Goal: Information Seeking & Learning: Check status

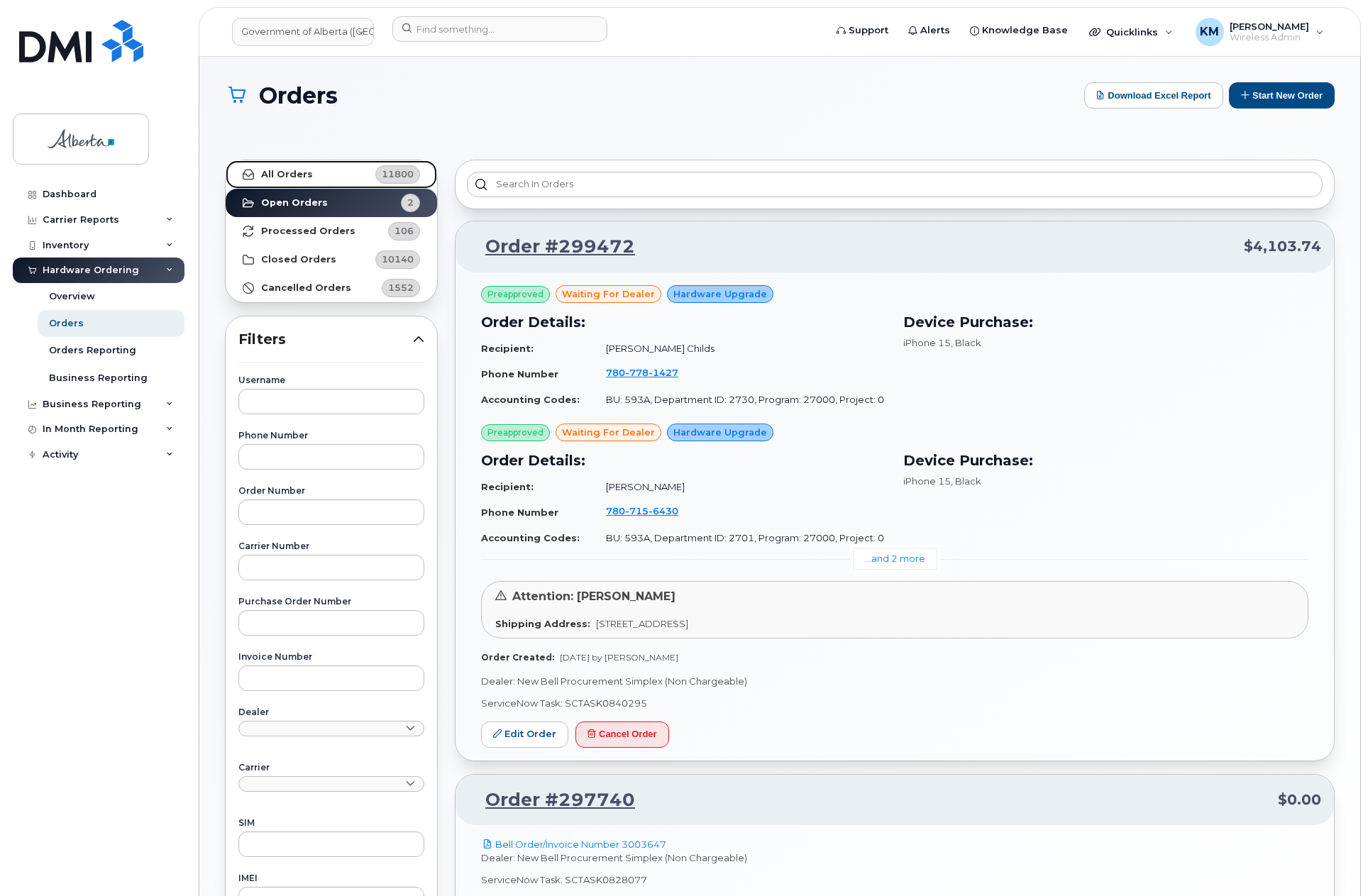
click at [344, 176] on link "All Orders 11800" at bounding box center [331, 174] width 212 height 29
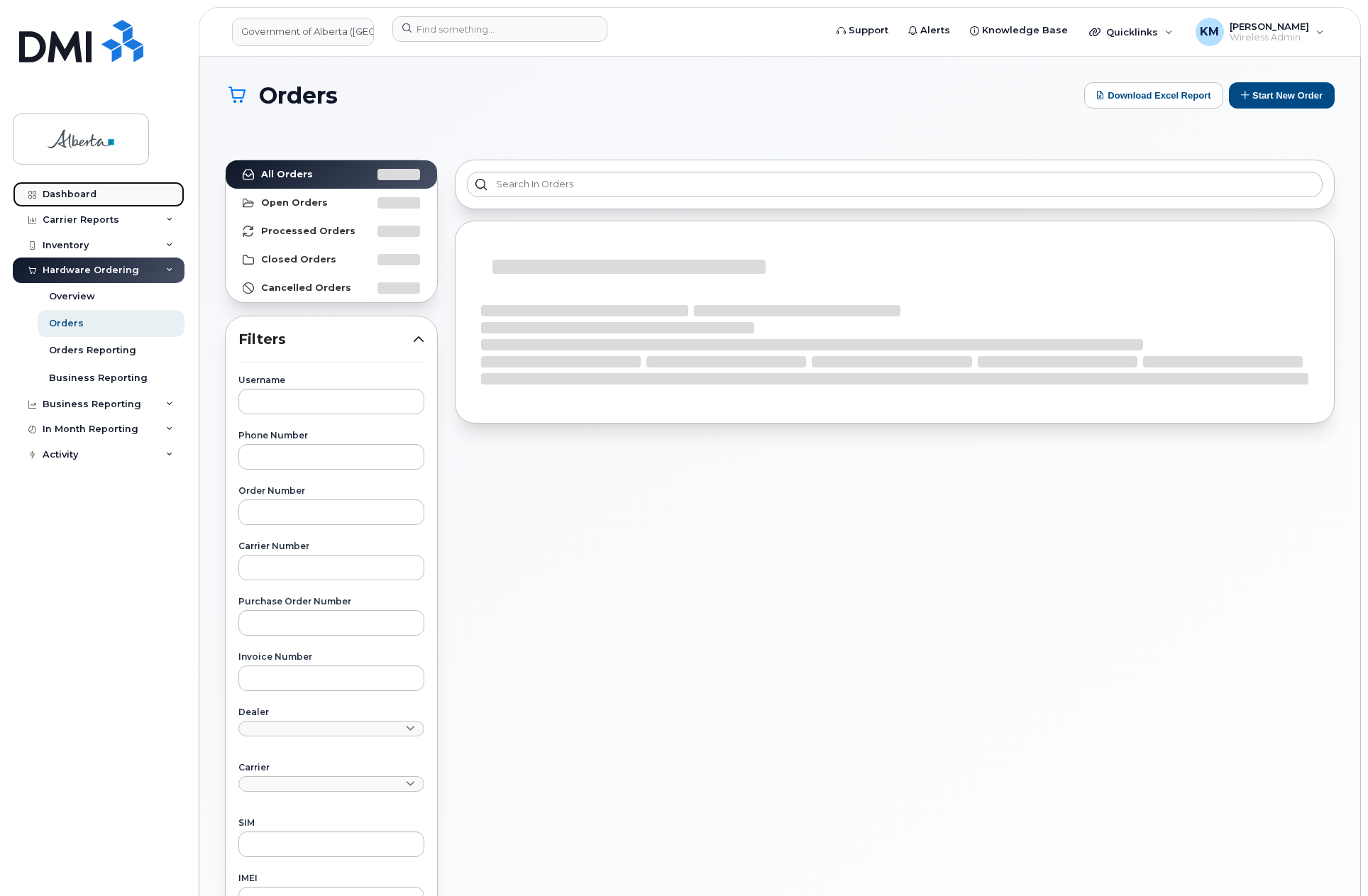
click at [105, 188] on link "Dashboard" at bounding box center [99, 195] width 172 height 26
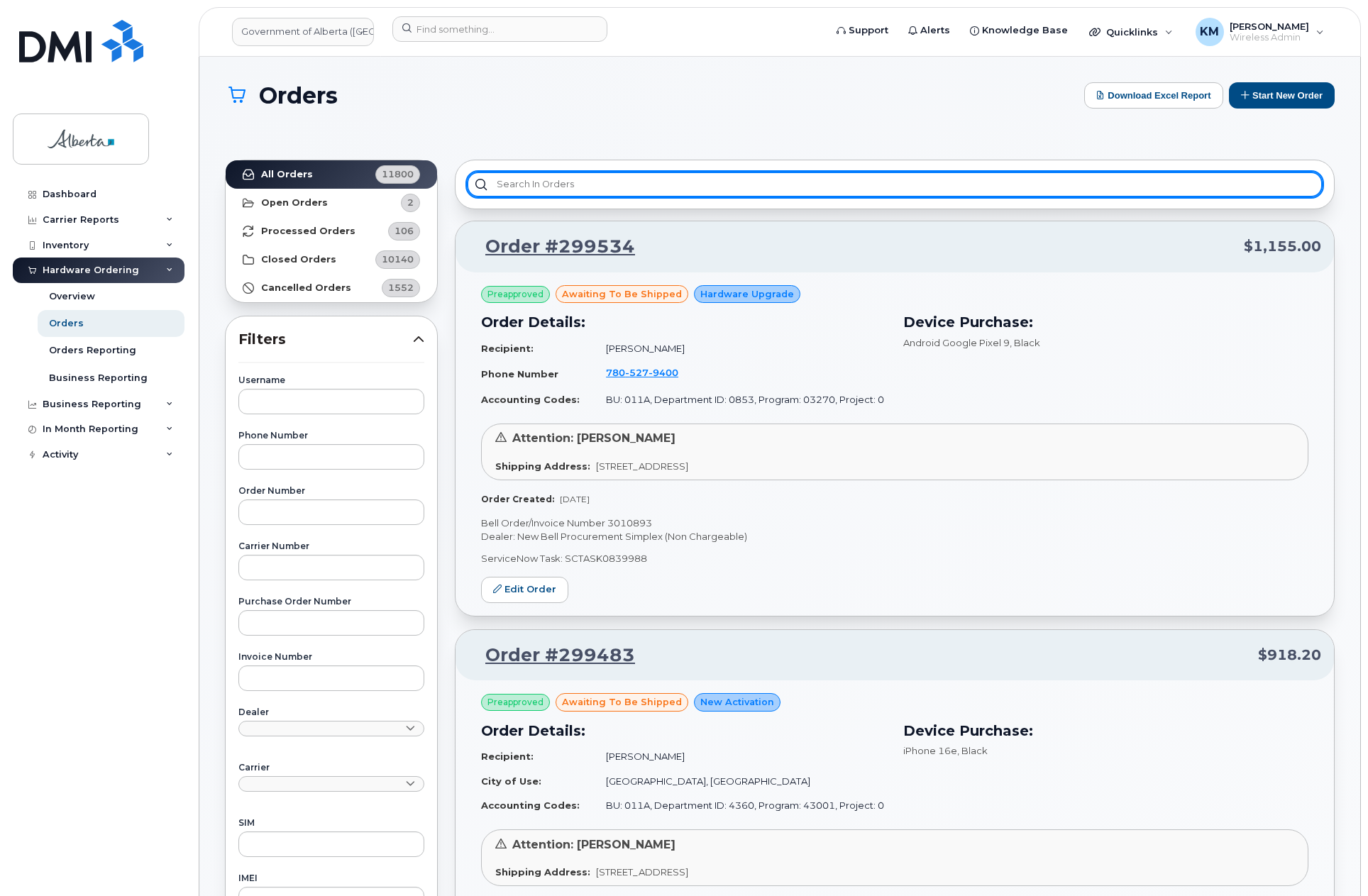
click at [644, 191] on input "text" at bounding box center [895, 184] width 856 height 26
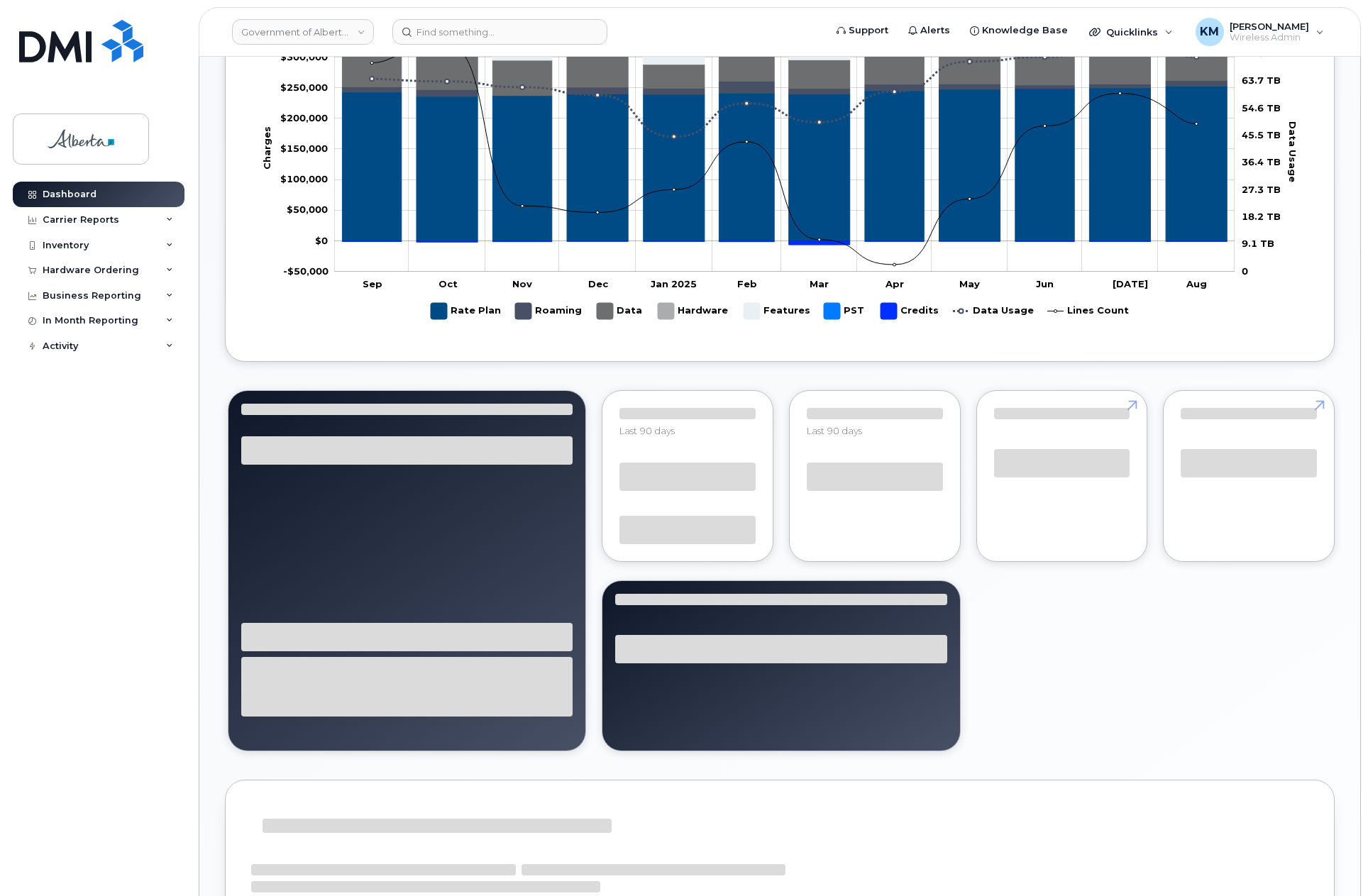
scroll to position [784, 0]
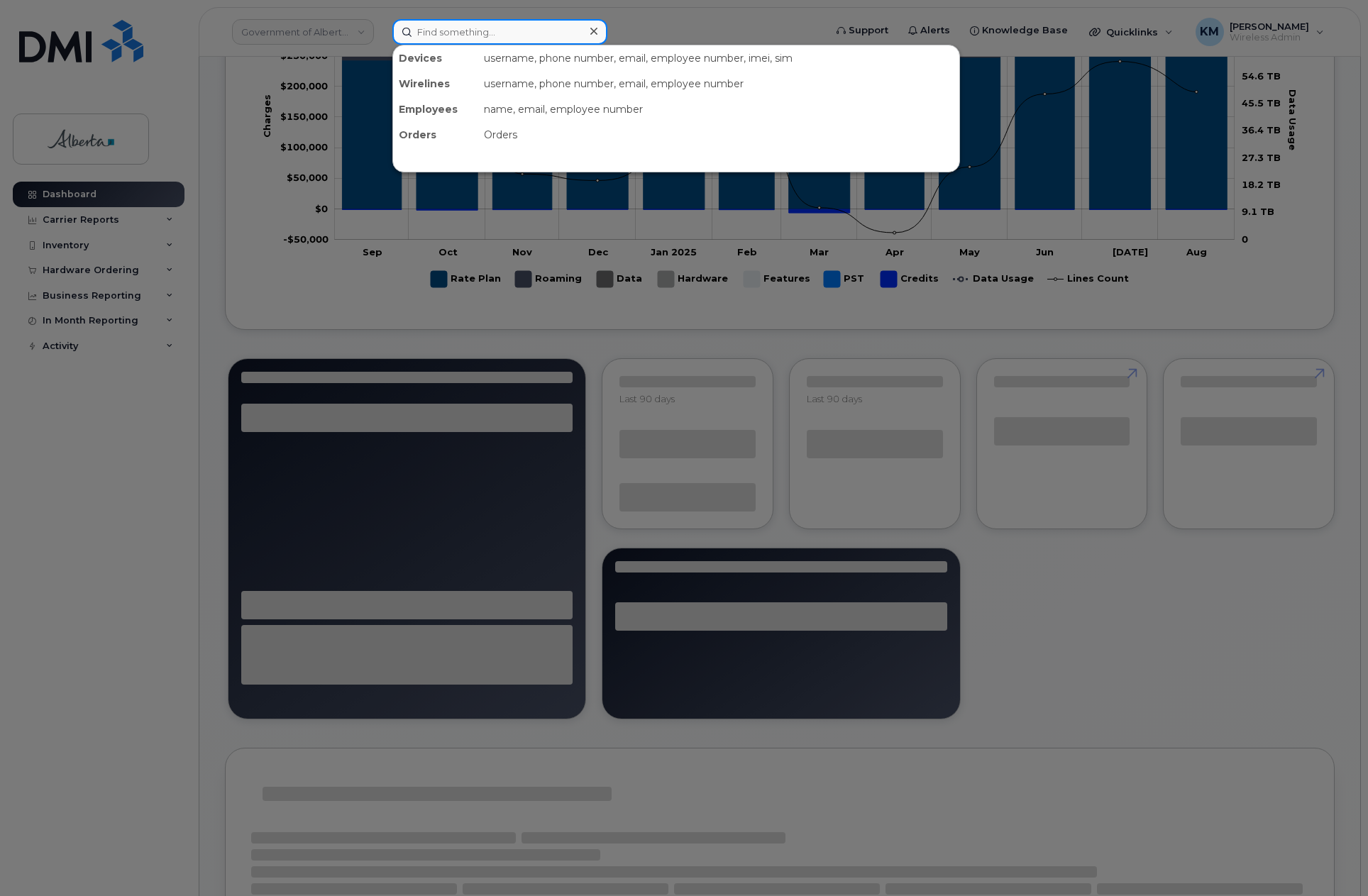
click at [522, 31] on input at bounding box center [499, 32] width 215 height 26
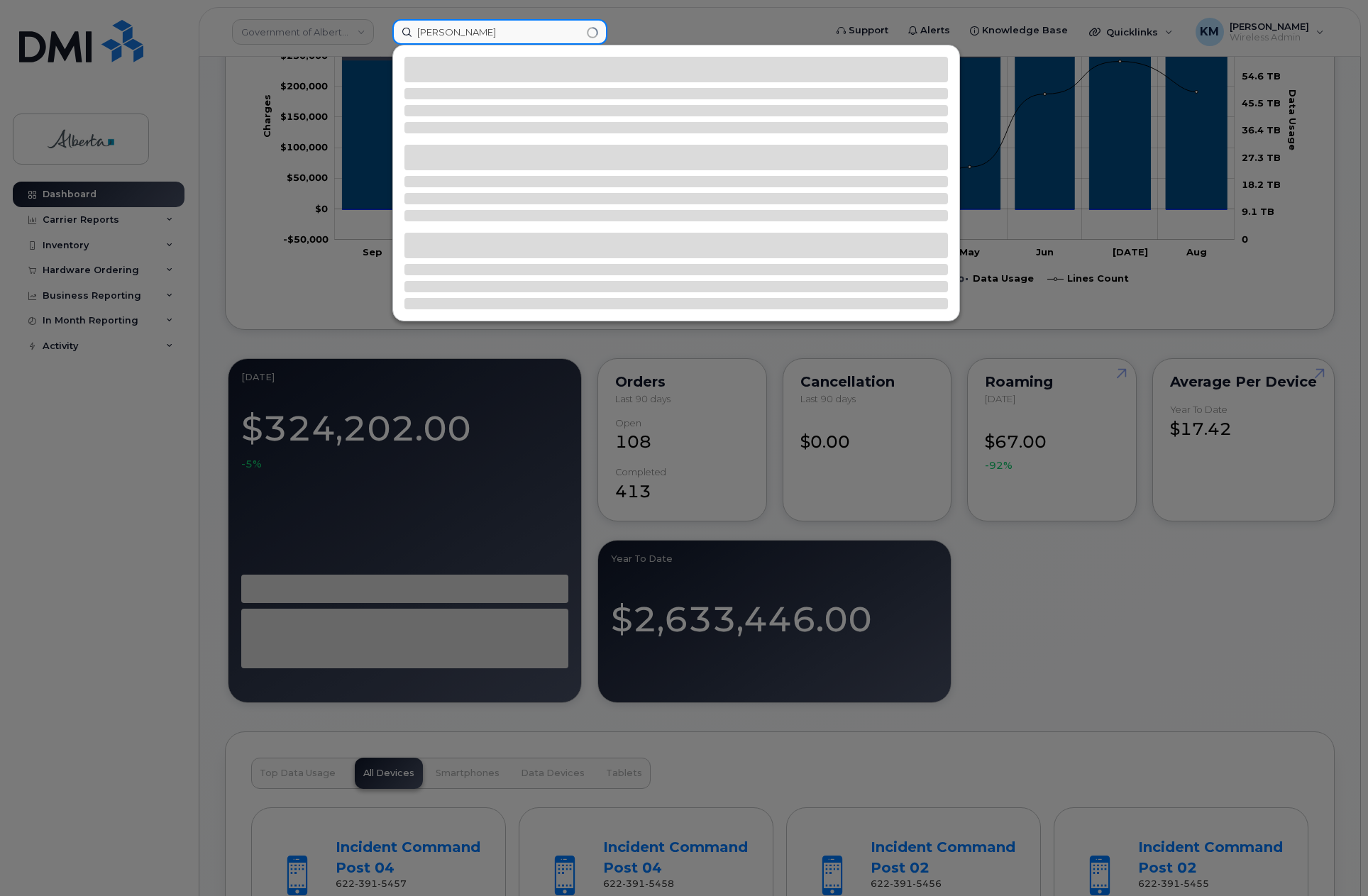
type input "stacy davidson"
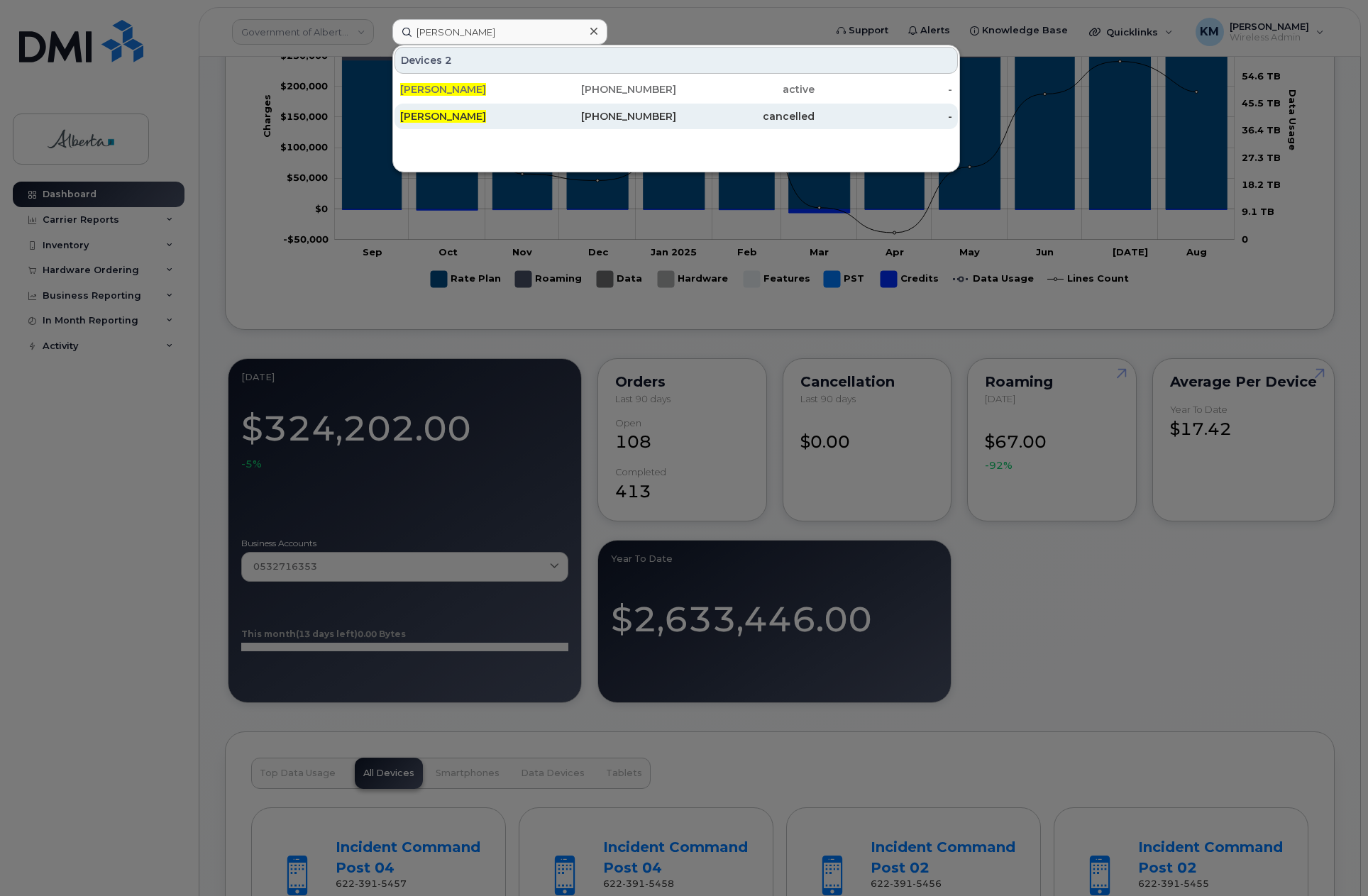
click at [504, 122] on div "[PERSON_NAME]" at bounding box center [469, 117] width 138 height 14
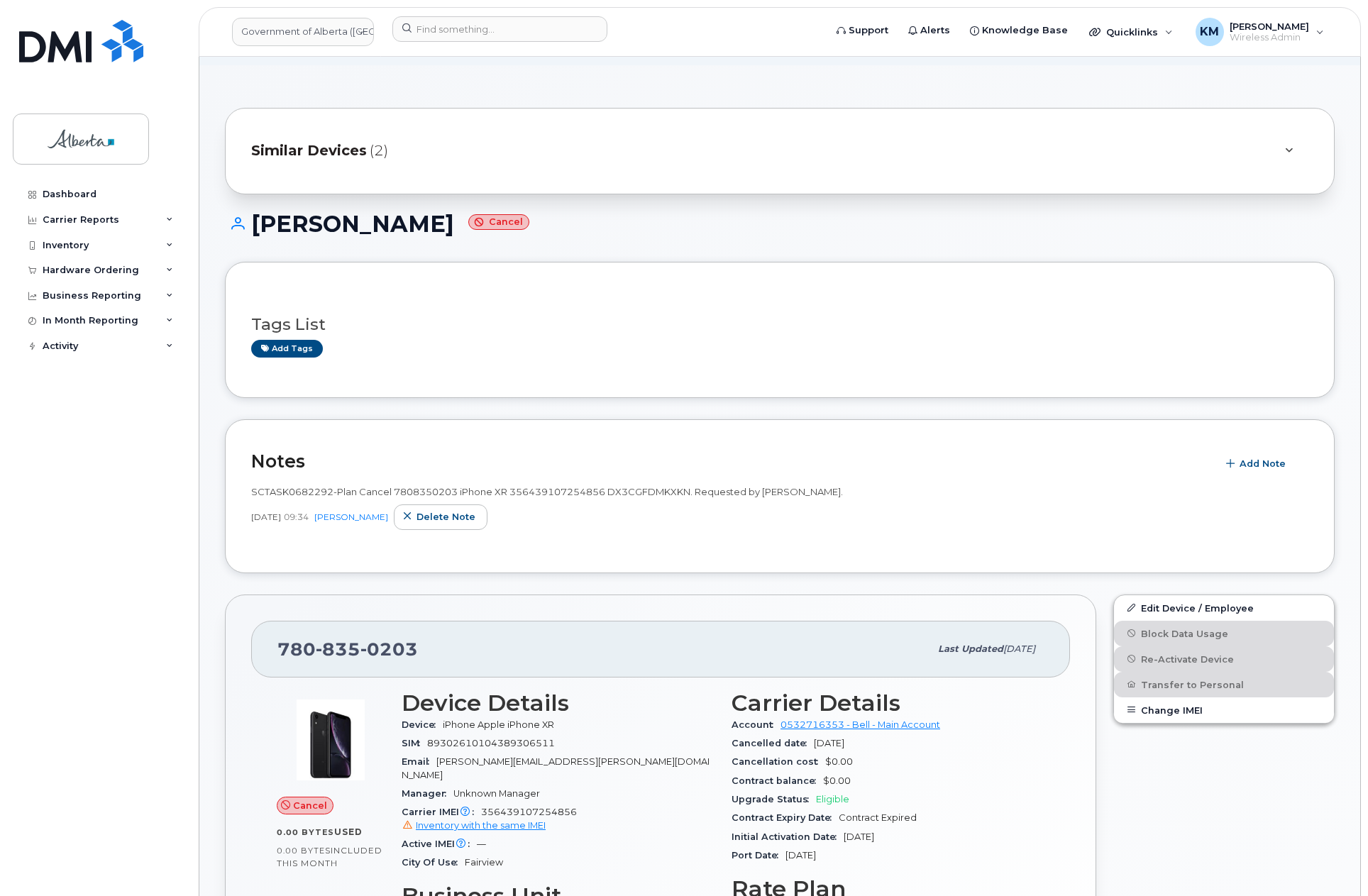
scroll to position [71, 0]
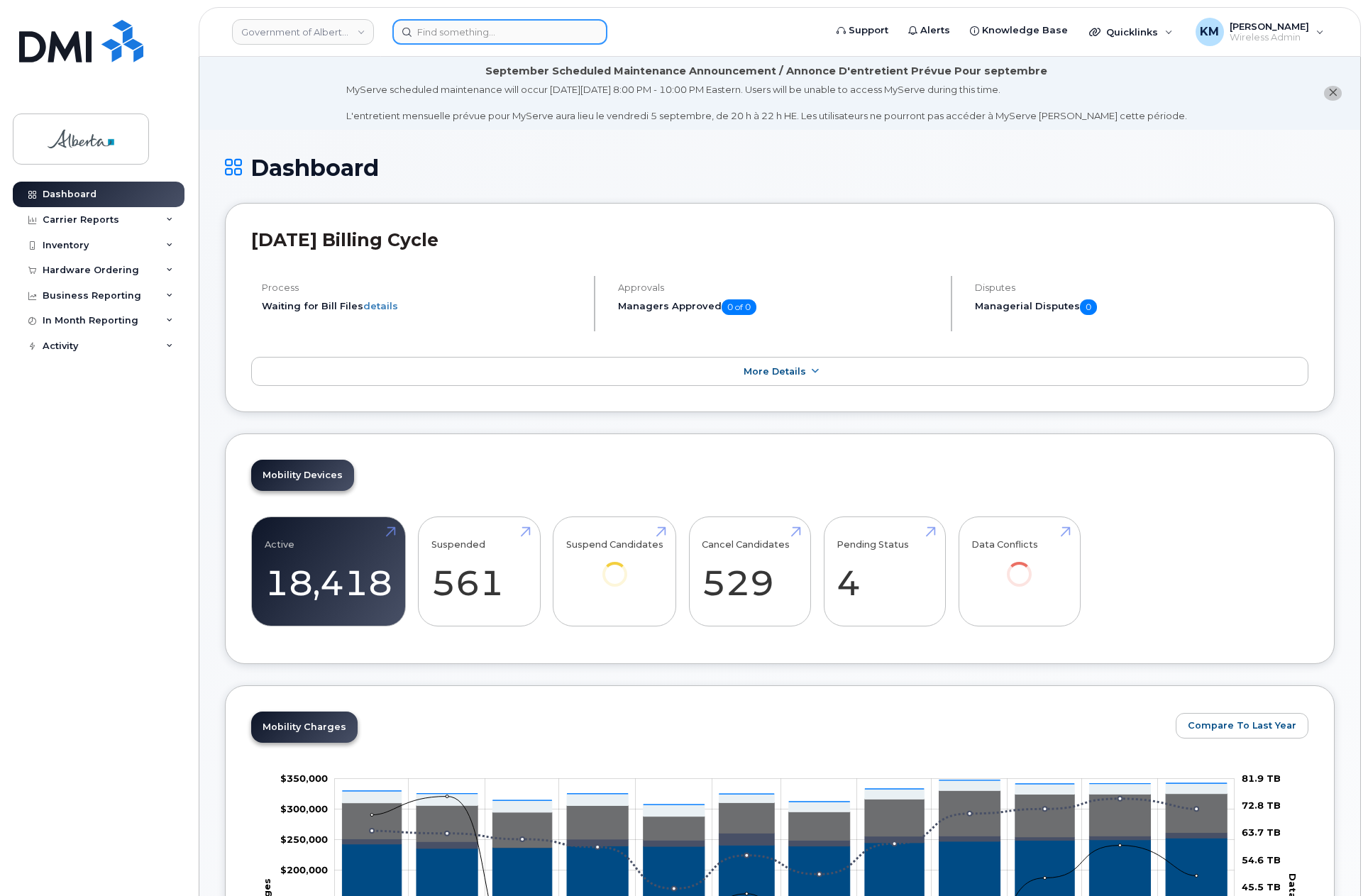
click at [426, 34] on input at bounding box center [499, 32] width 215 height 26
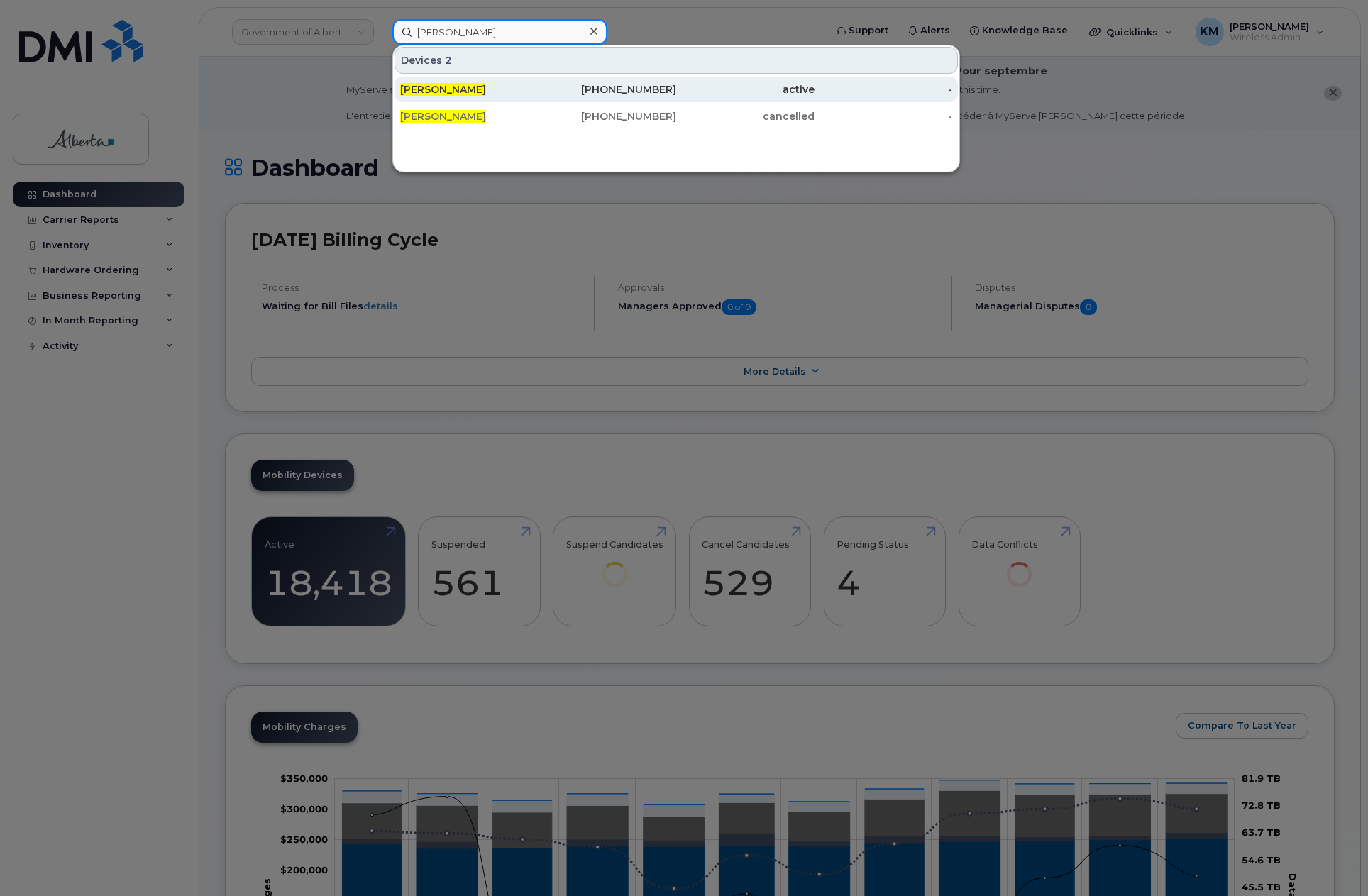
type input "stacy davidson"
click at [434, 83] on div "[PERSON_NAME]" at bounding box center [469, 89] width 138 height 14
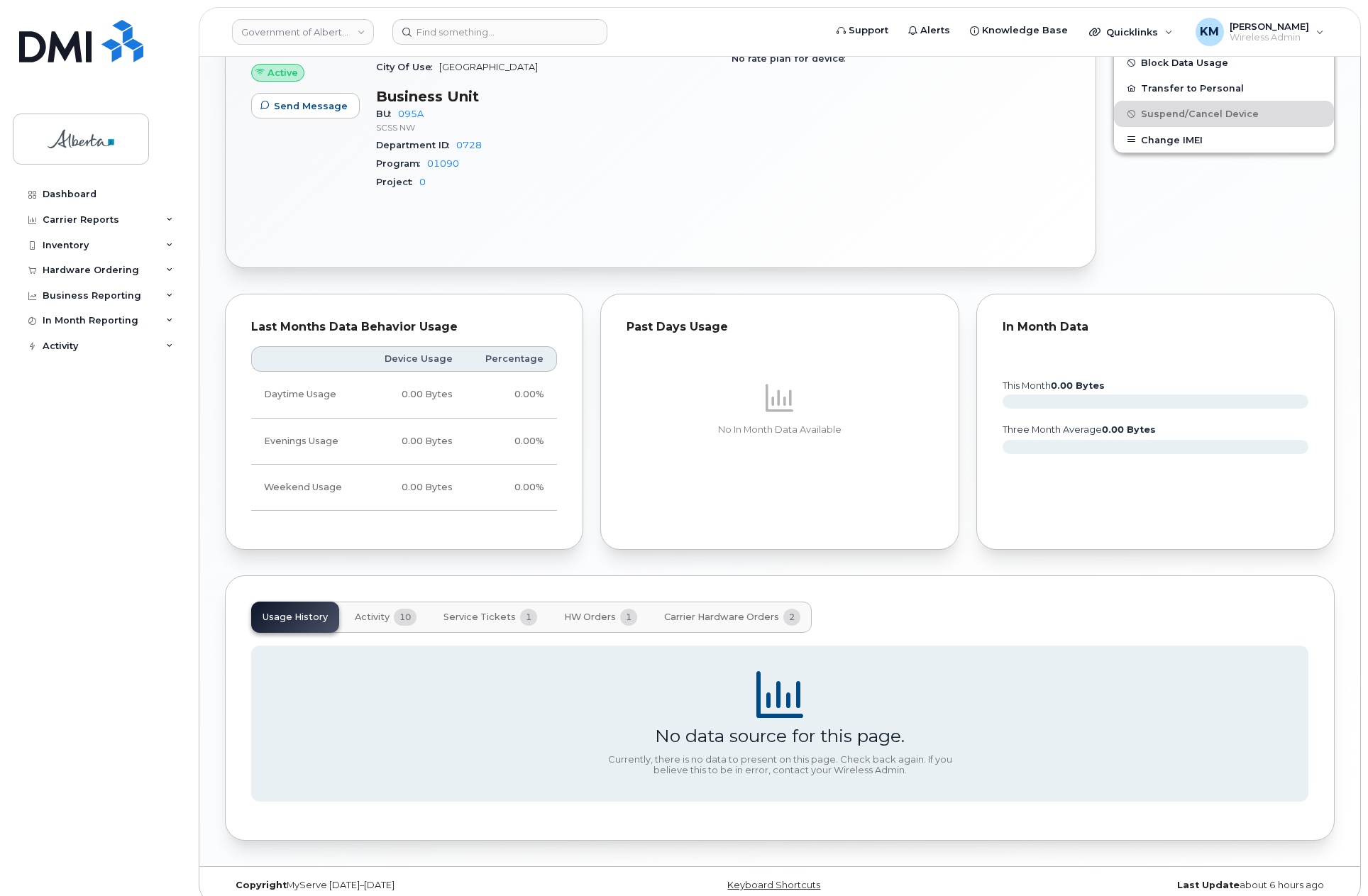
scroll to position [853, 0]
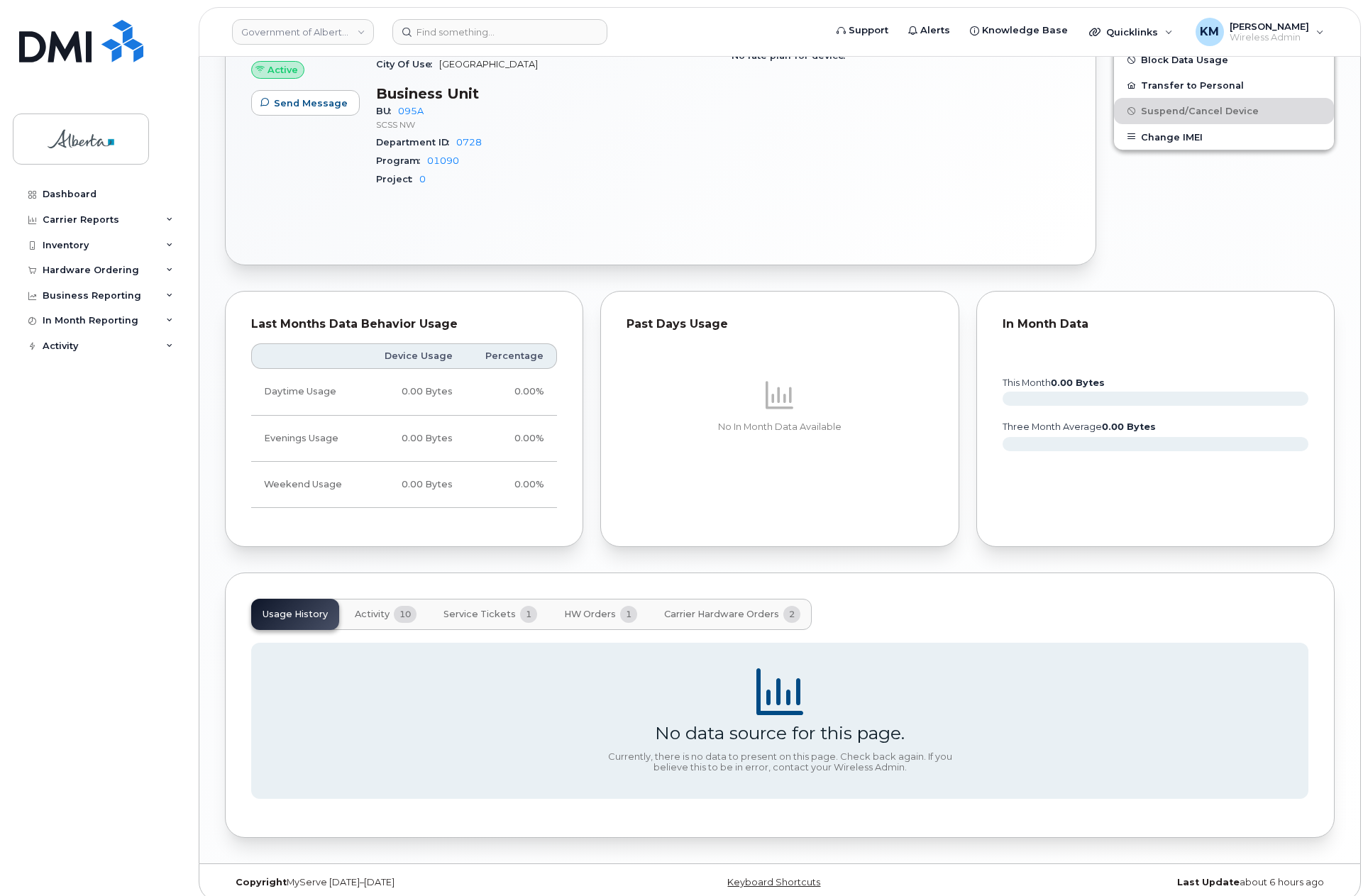
click at [449, 609] on span "Service Tickets" at bounding box center [479, 614] width 72 height 11
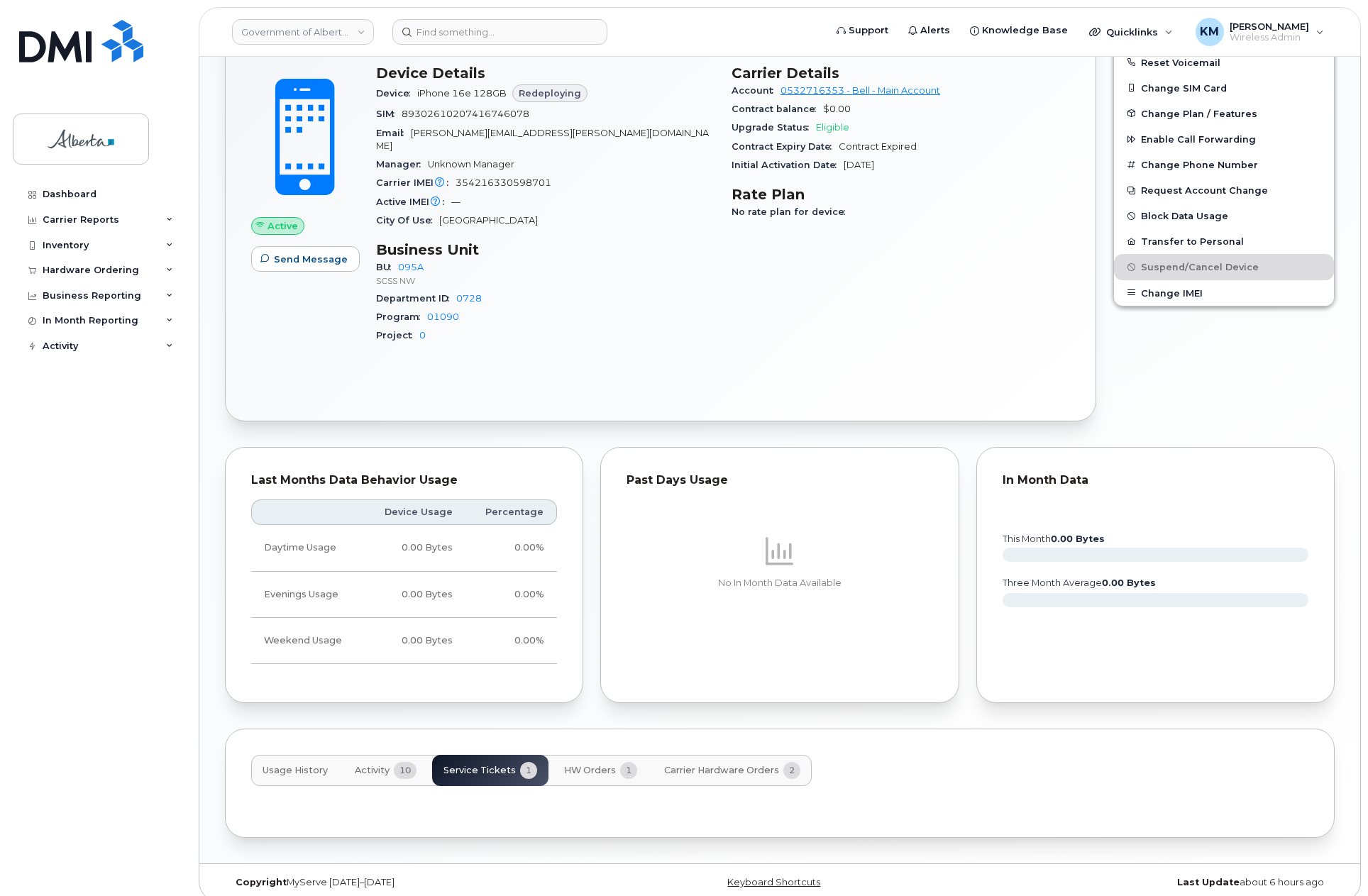
scroll to position [759, 0]
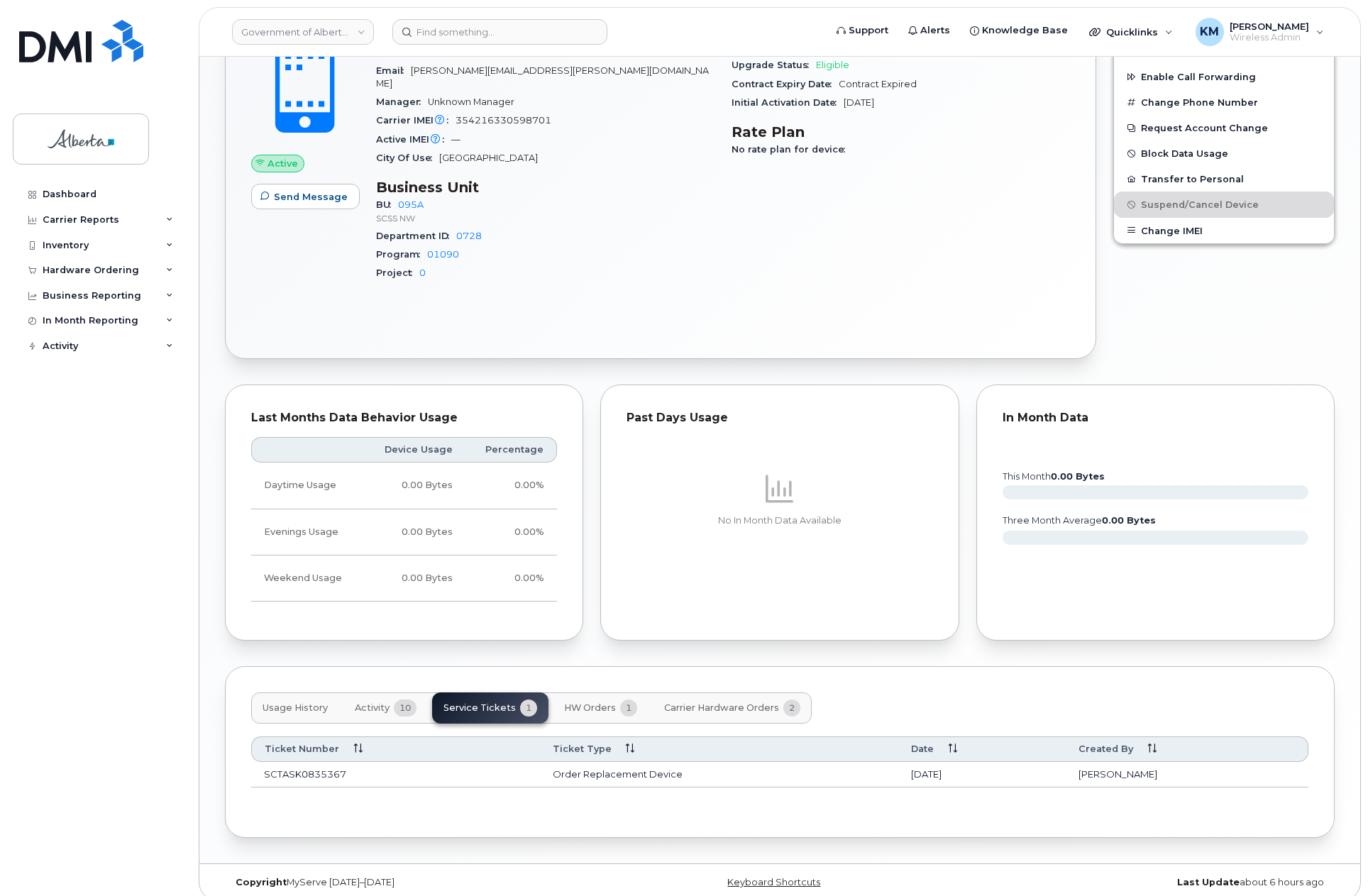
click at [364, 702] on span "Activity" at bounding box center [372, 708] width 35 height 11
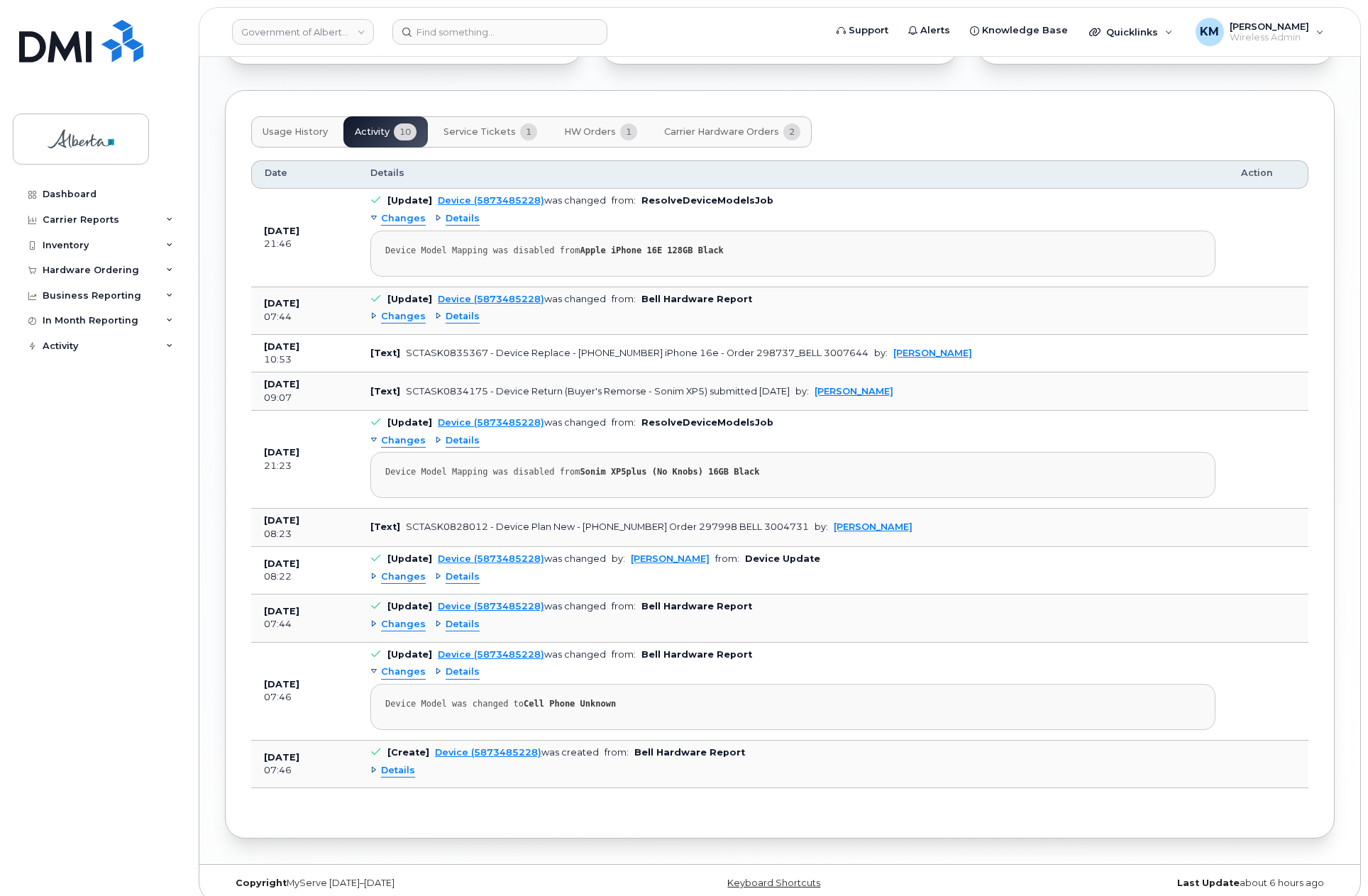
scroll to position [1336, 0]
click at [389, 763] on span "Details" at bounding box center [399, 769] width 34 height 14
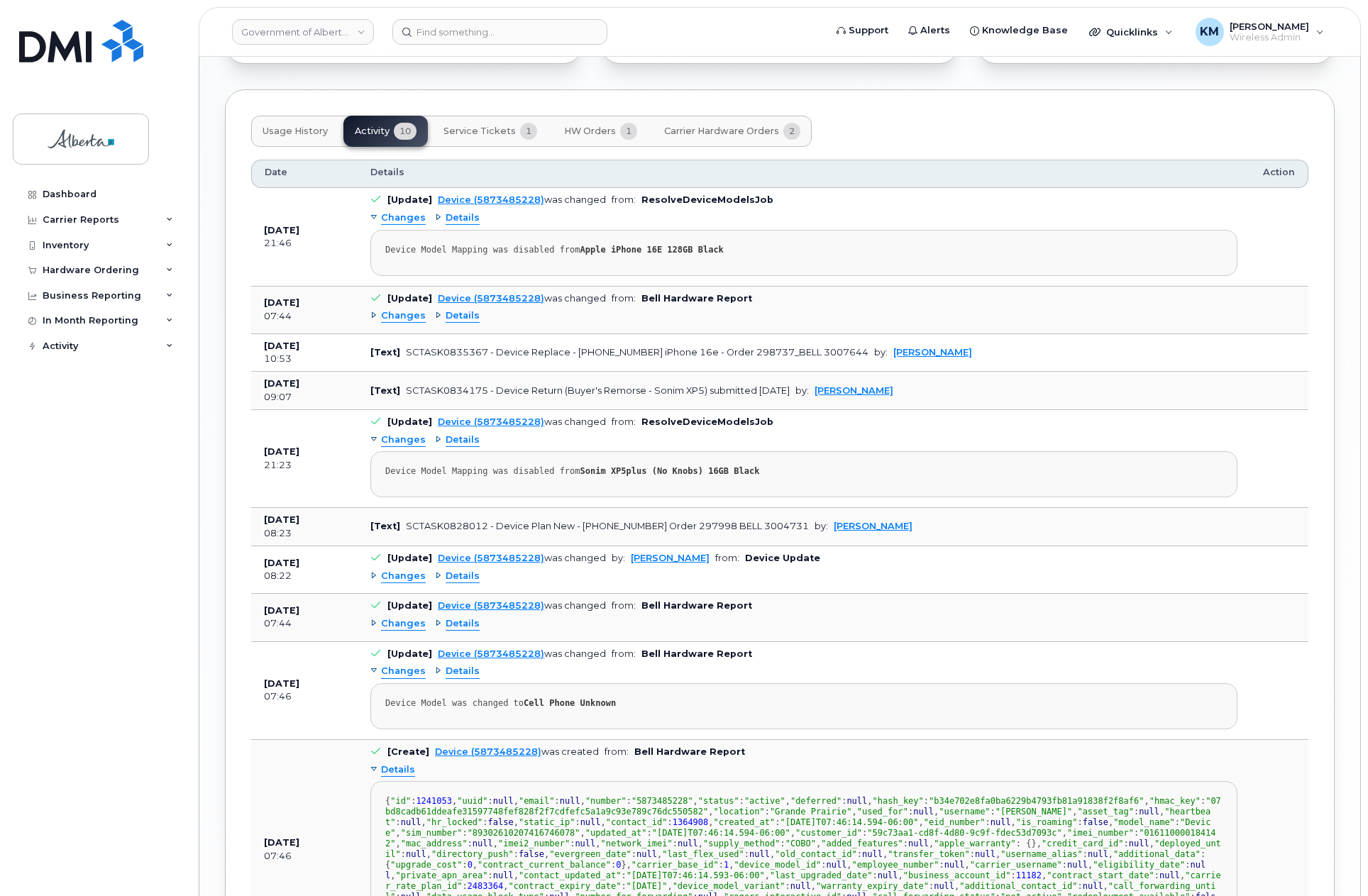
click at [401, 569] on span "Changes" at bounding box center [404, 576] width 44 height 14
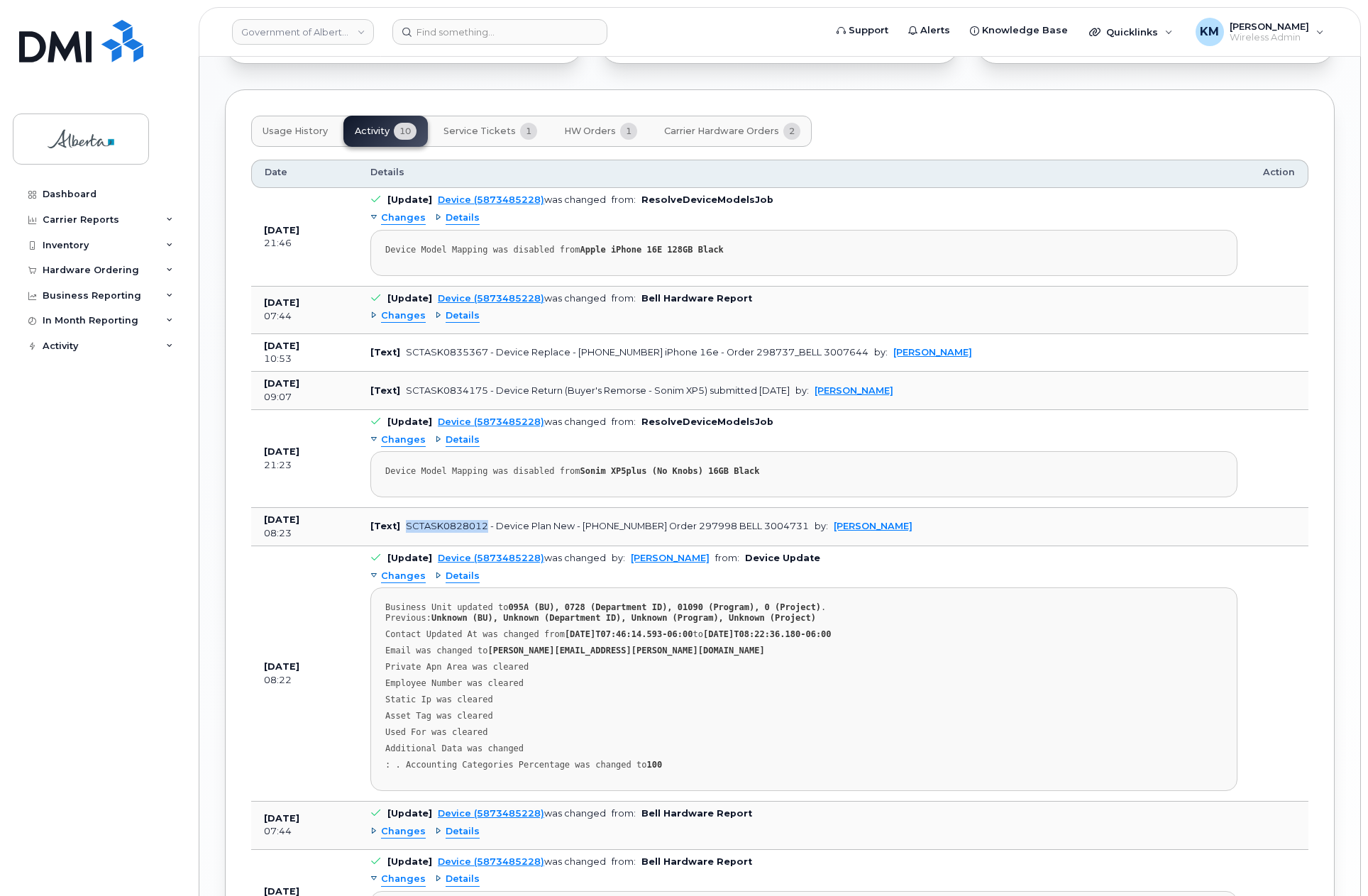
drag, startPoint x: 484, startPoint y: 517, endPoint x: 404, endPoint y: 515, distance: 80.0
click at [406, 521] on div "SCTASK0828012 - Device Plan New - [PHONE_NUMBER] Order 297998 BELL 3004731" at bounding box center [607, 526] width 403 height 11
copy div "SCTASK0828012"
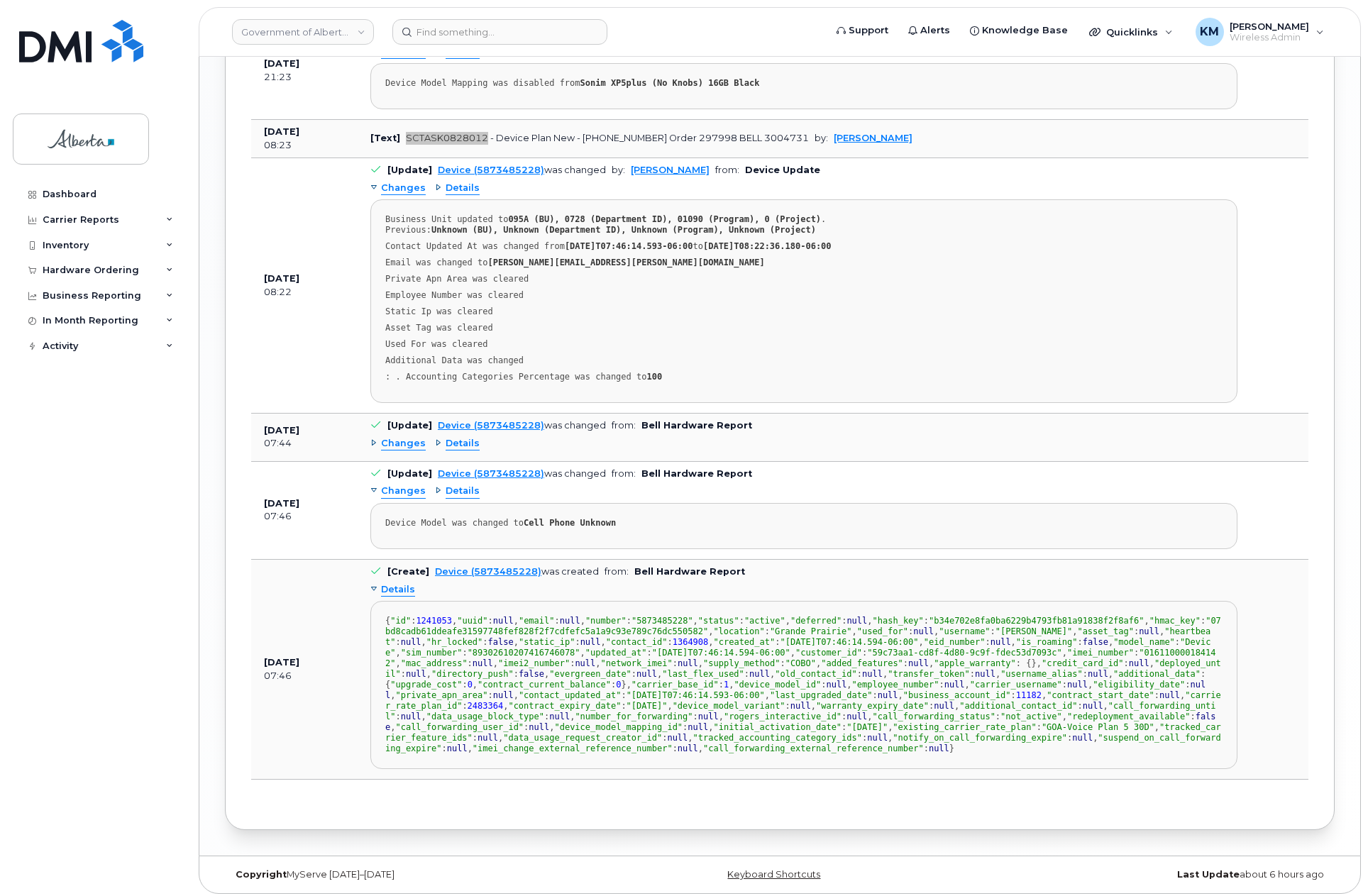
scroll to position [1762, 0]
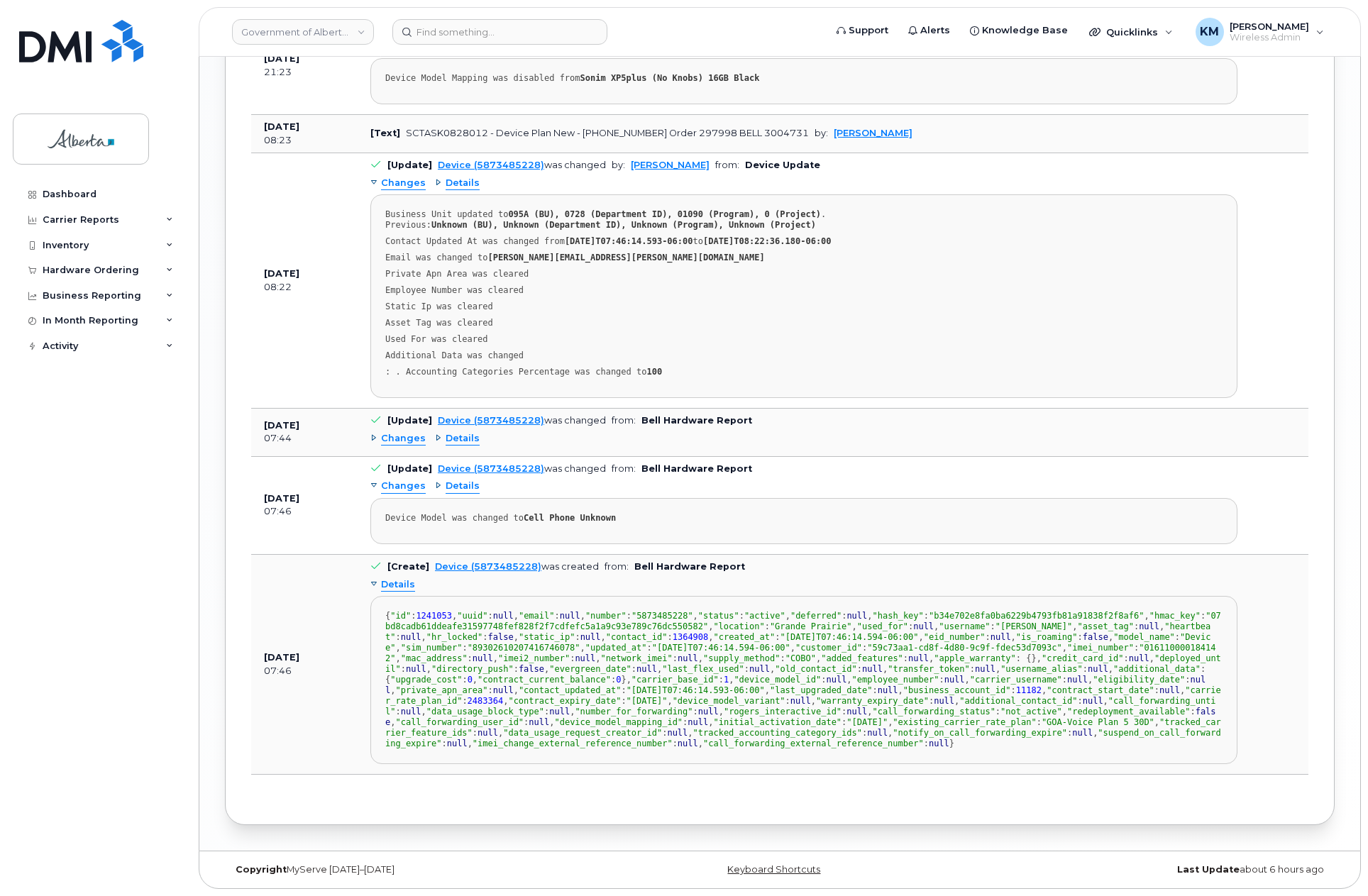
click at [399, 432] on span "Changes" at bounding box center [404, 438] width 44 height 14
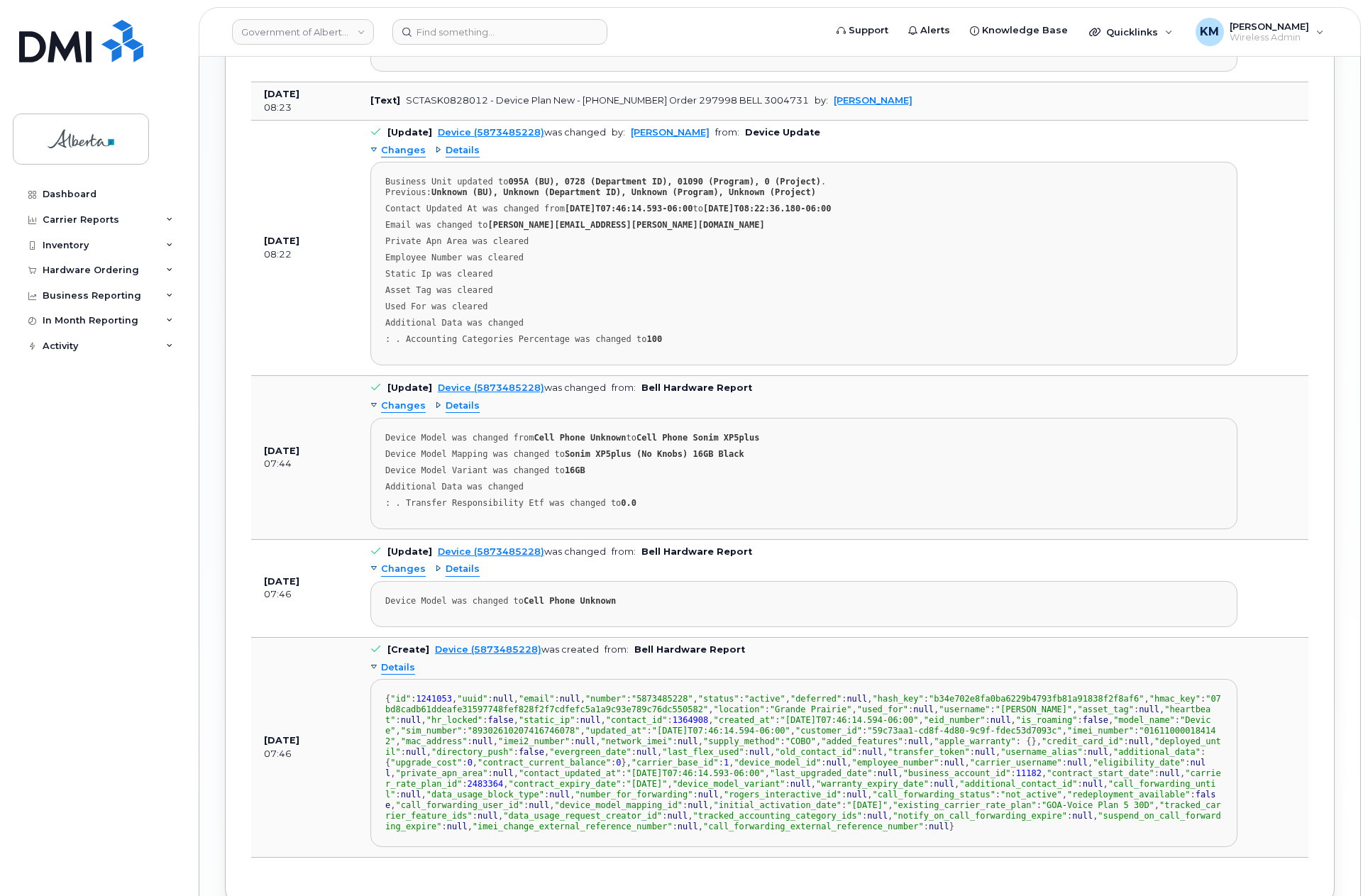
click at [407, 562] on span "Changes" at bounding box center [404, 568] width 44 height 14
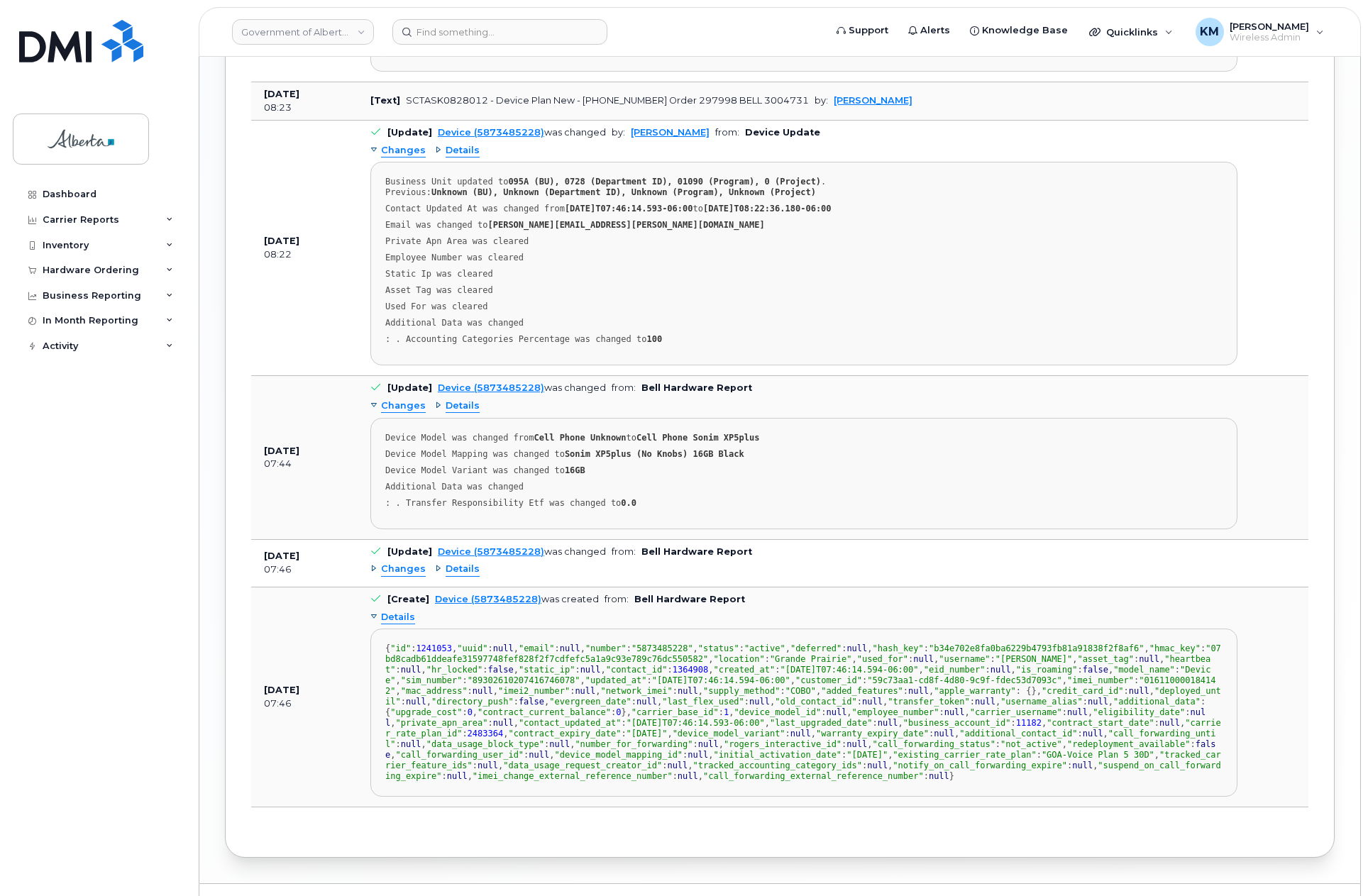
click at [395, 611] on span "Details" at bounding box center [399, 617] width 34 height 14
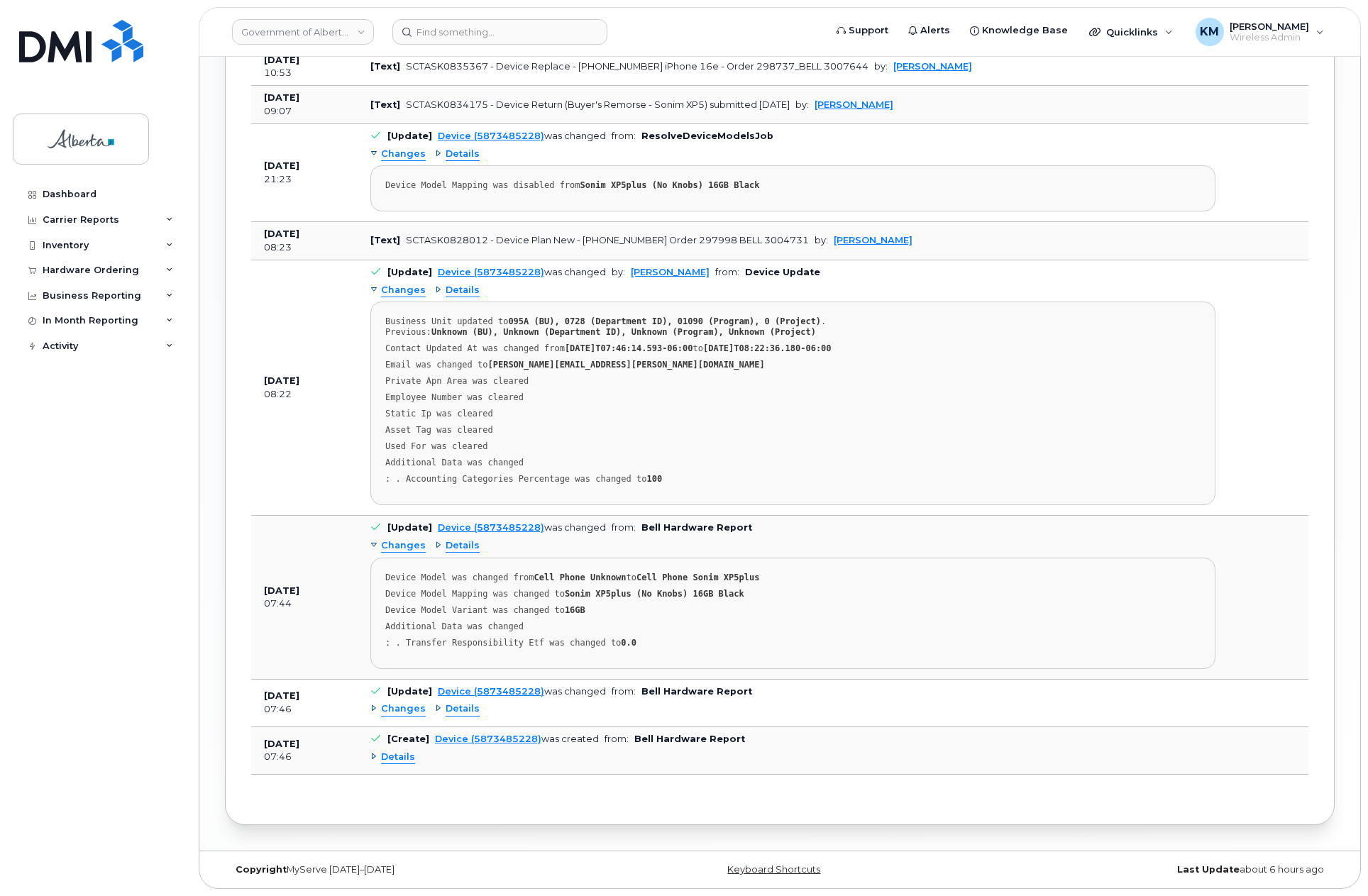
scroll to position [1609, 0]
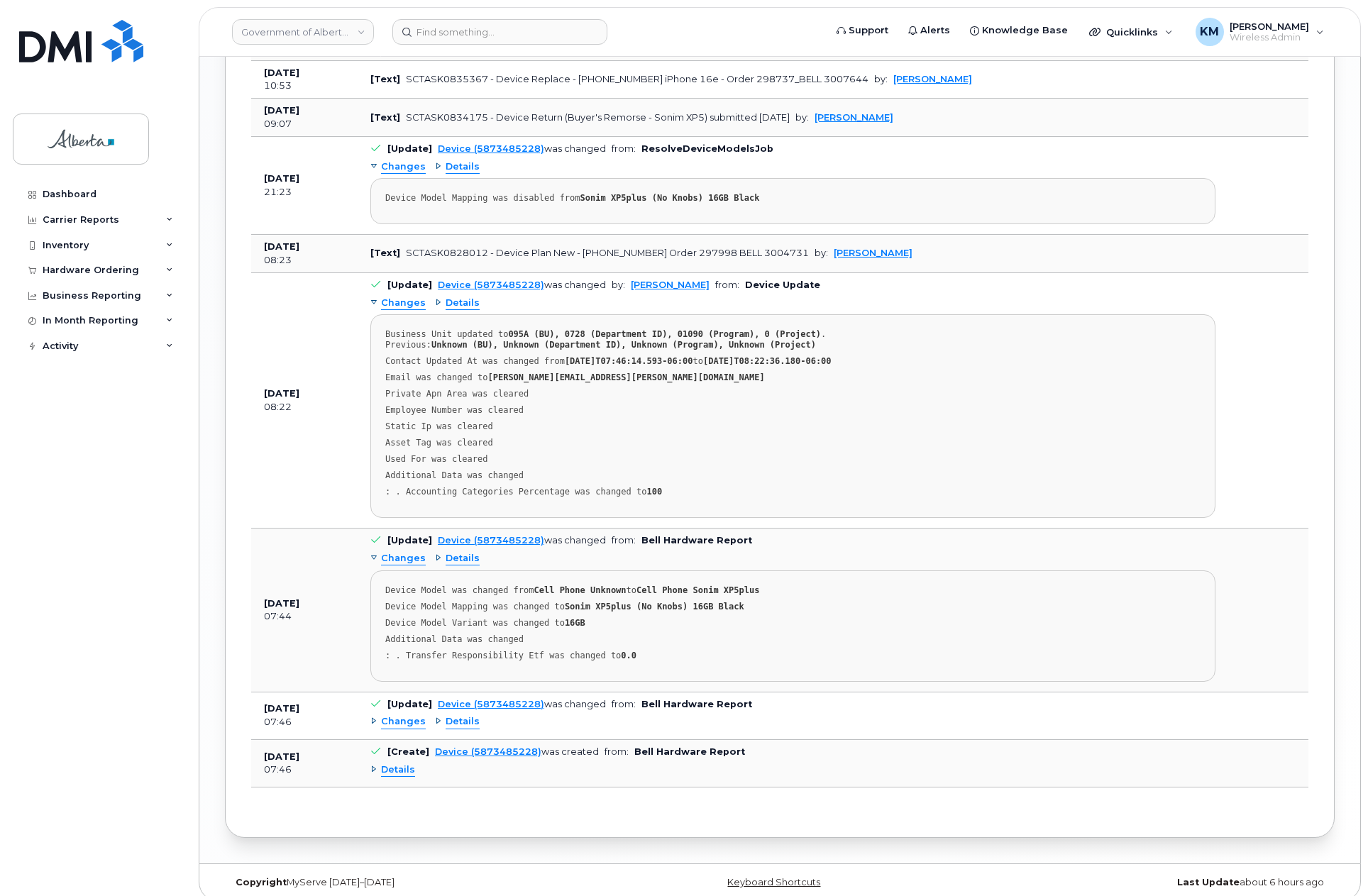
click at [401, 763] on span "Details" at bounding box center [399, 769] width 34 height 14
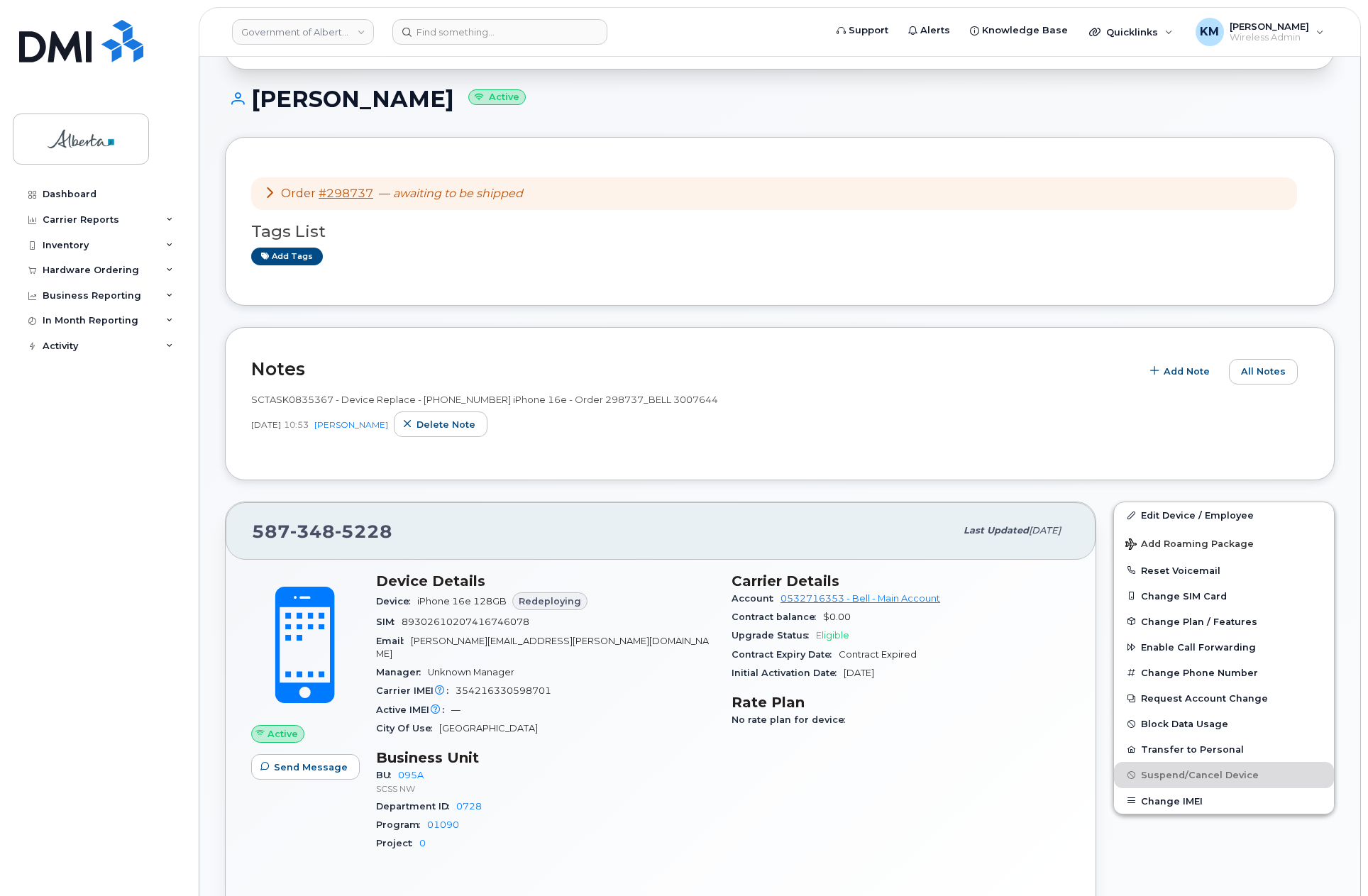
scroll to position [213, 0]
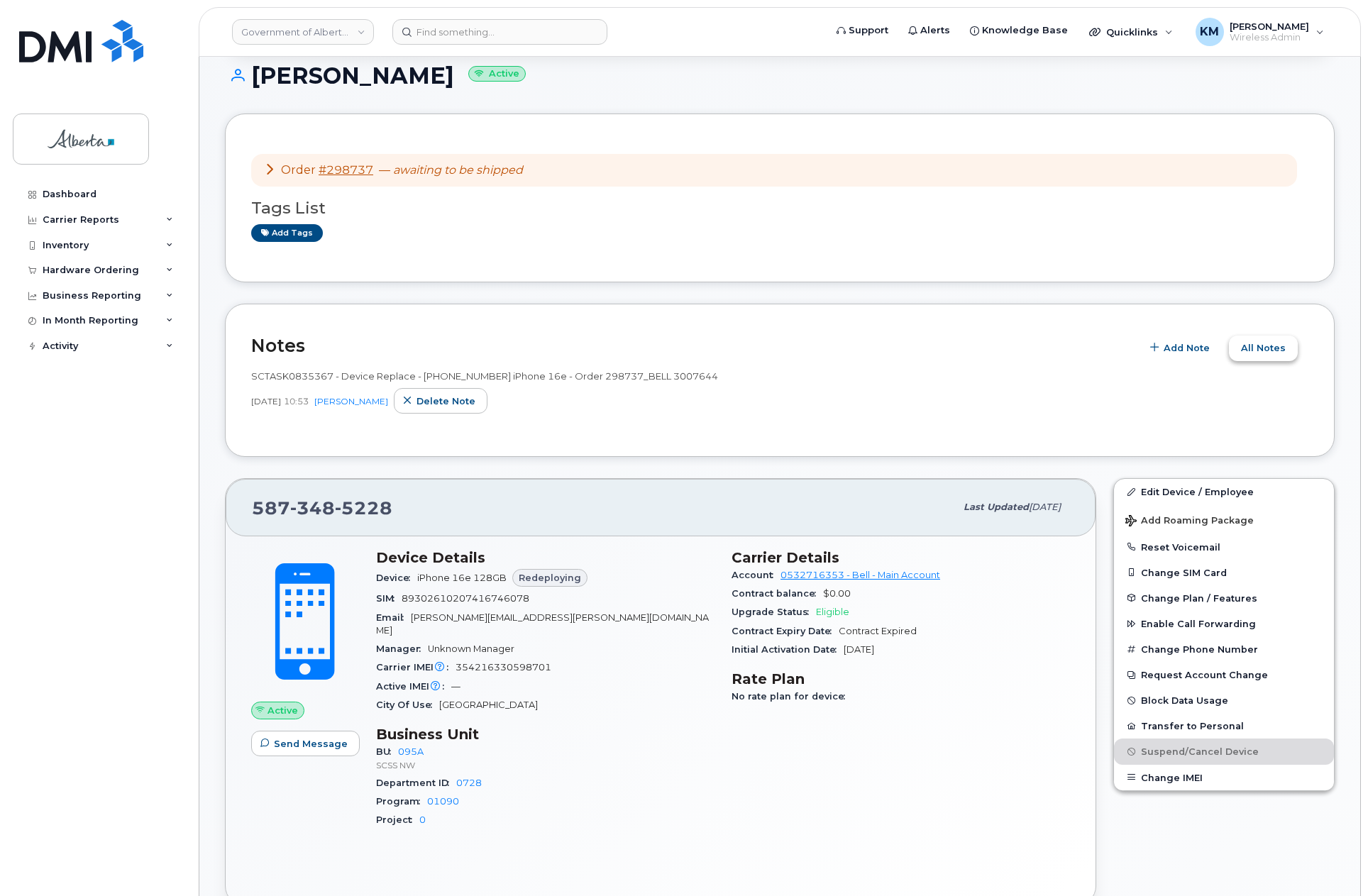
click at [1284, 353] on span "All Notes" at bounding box center [1264, 348] width 44 height 14
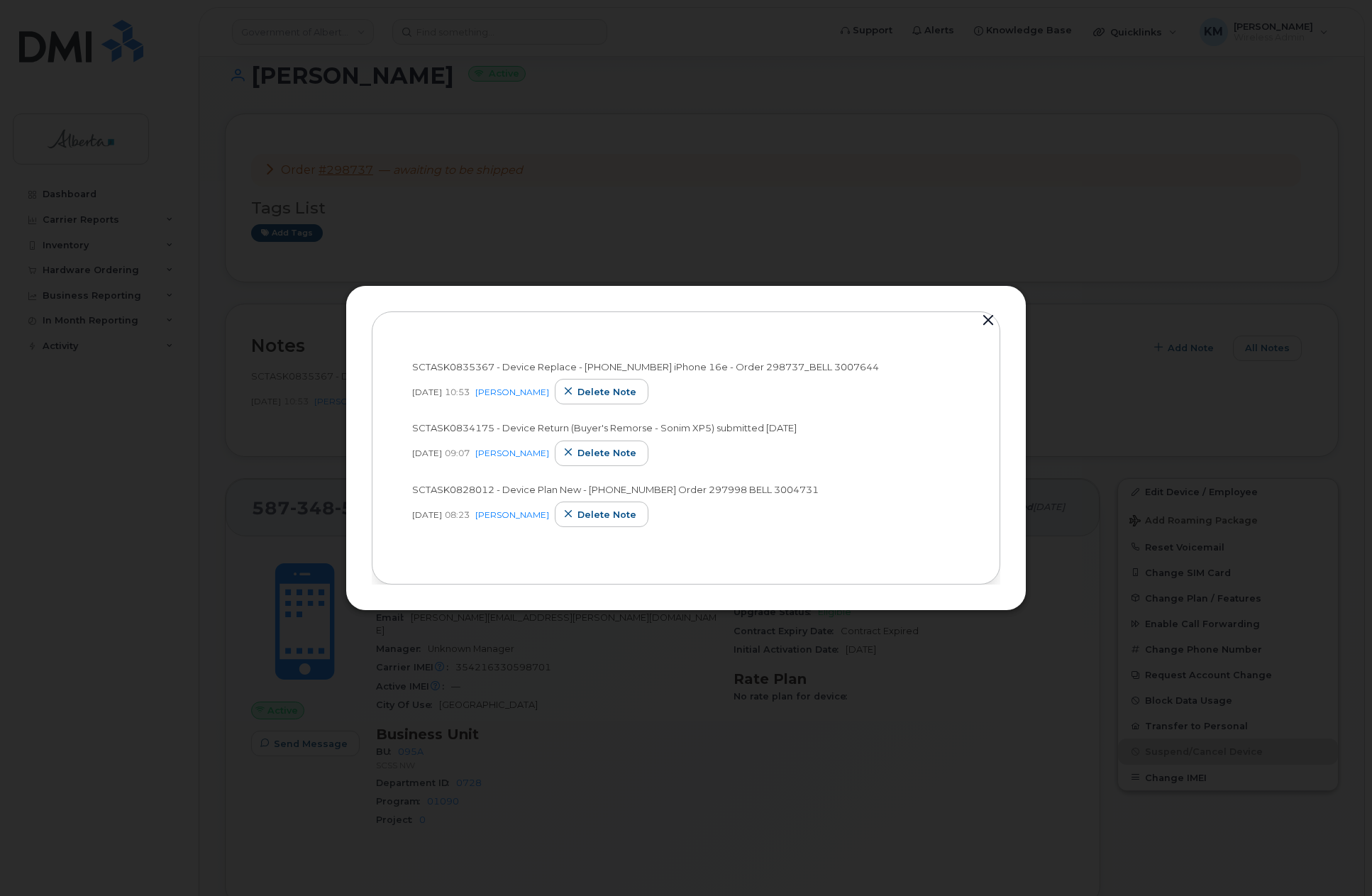
click at [993, 317] on button "button" at bounding box center [989, 320] width 21 height 20
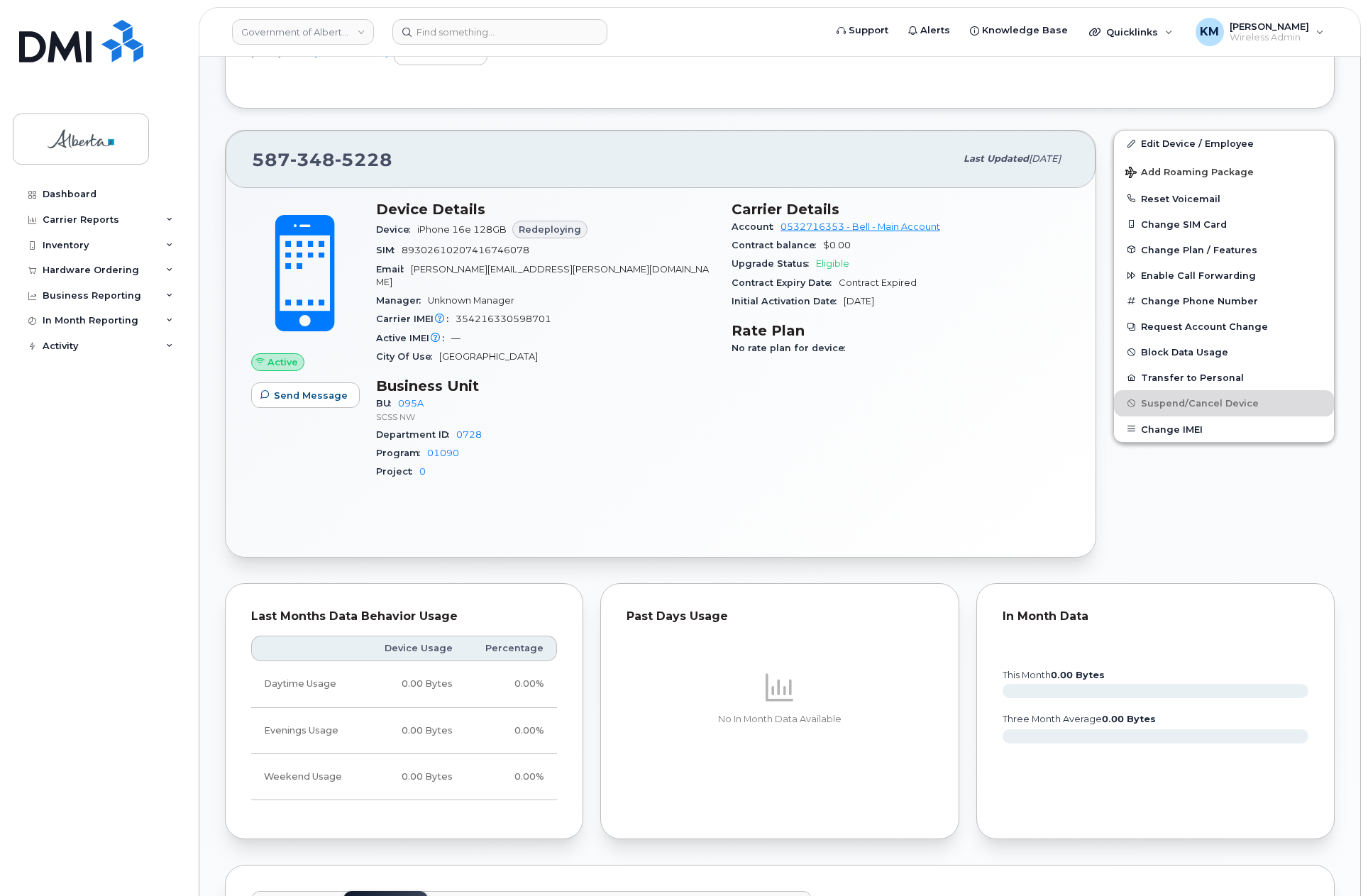
scroll to position [567, 0]
